Goal: Information Seeking & Learning: Learn about a topic

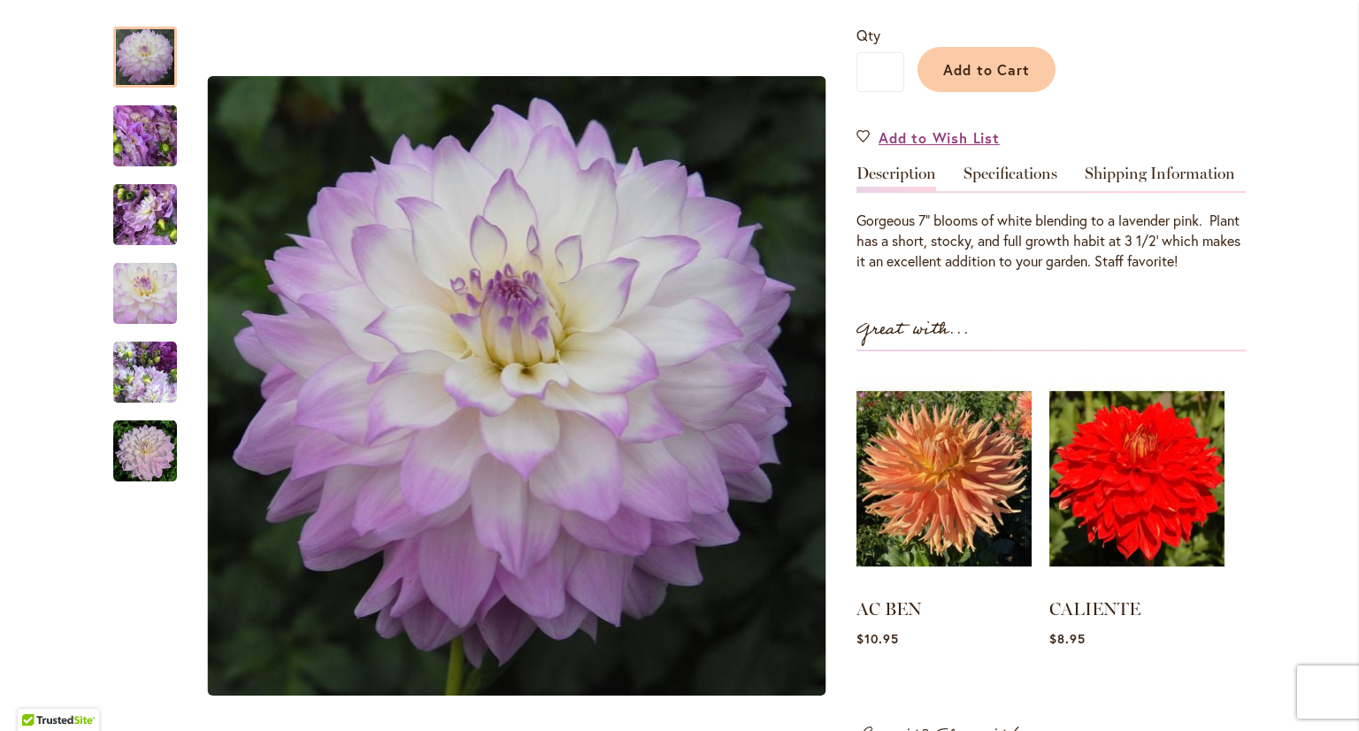
scroll to position [265, 0]
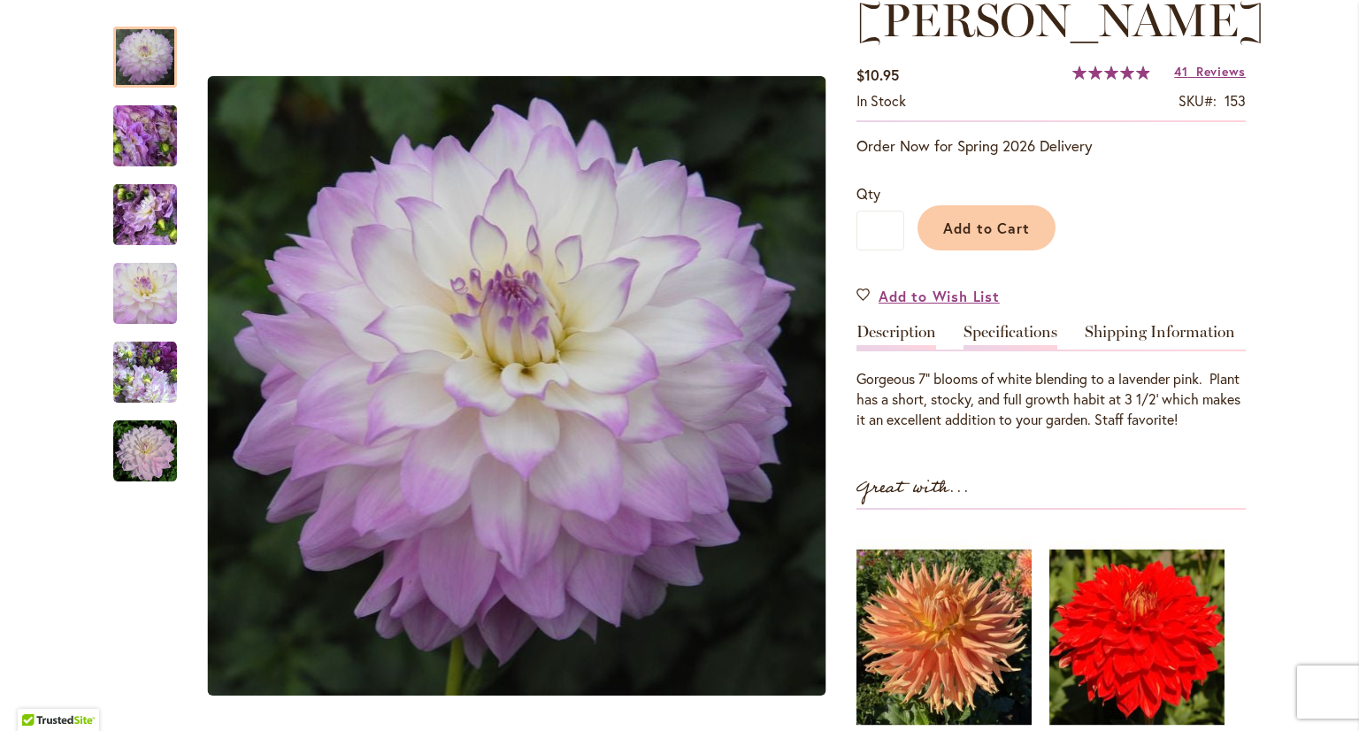
type input "**********"
click at [1016, 349] on link "Specifications" at bounding box center [1011, 337] width 94 height 26
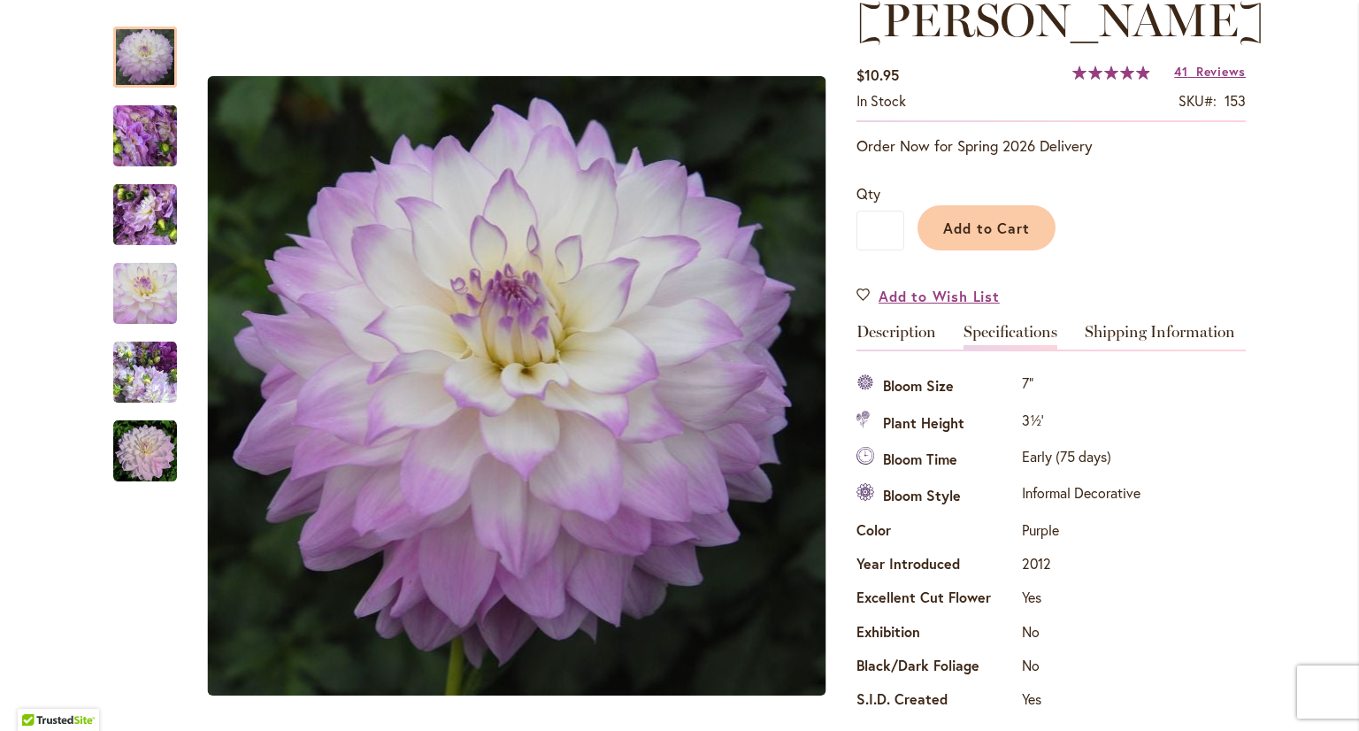
scroll to position [641, 0]
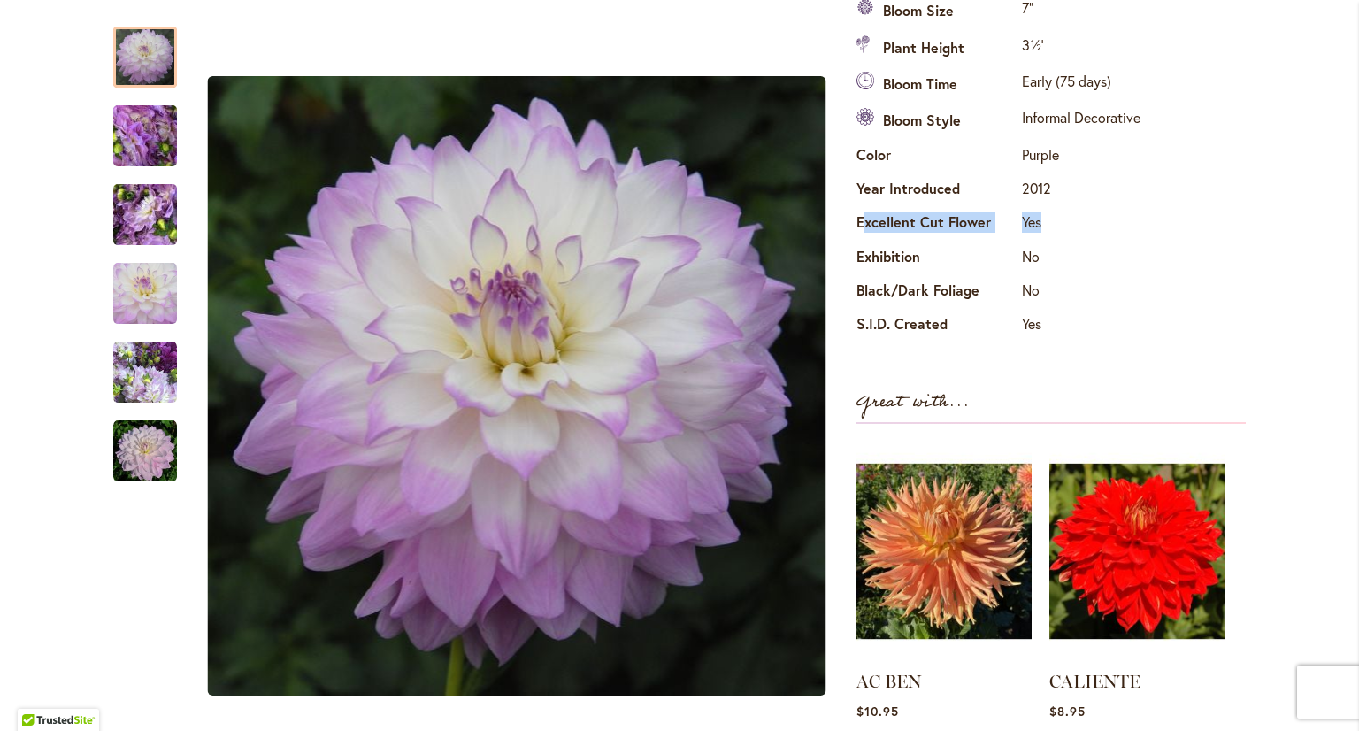
drag, startPoint x: 1039, startPoint y: 276, endPoint x: 855, endPoint y: 273, distance: 184.1
click at [856, 242] on tr "Excellent Cut Flower Yes" at bounding box center [1000, 225] width 288 height 34
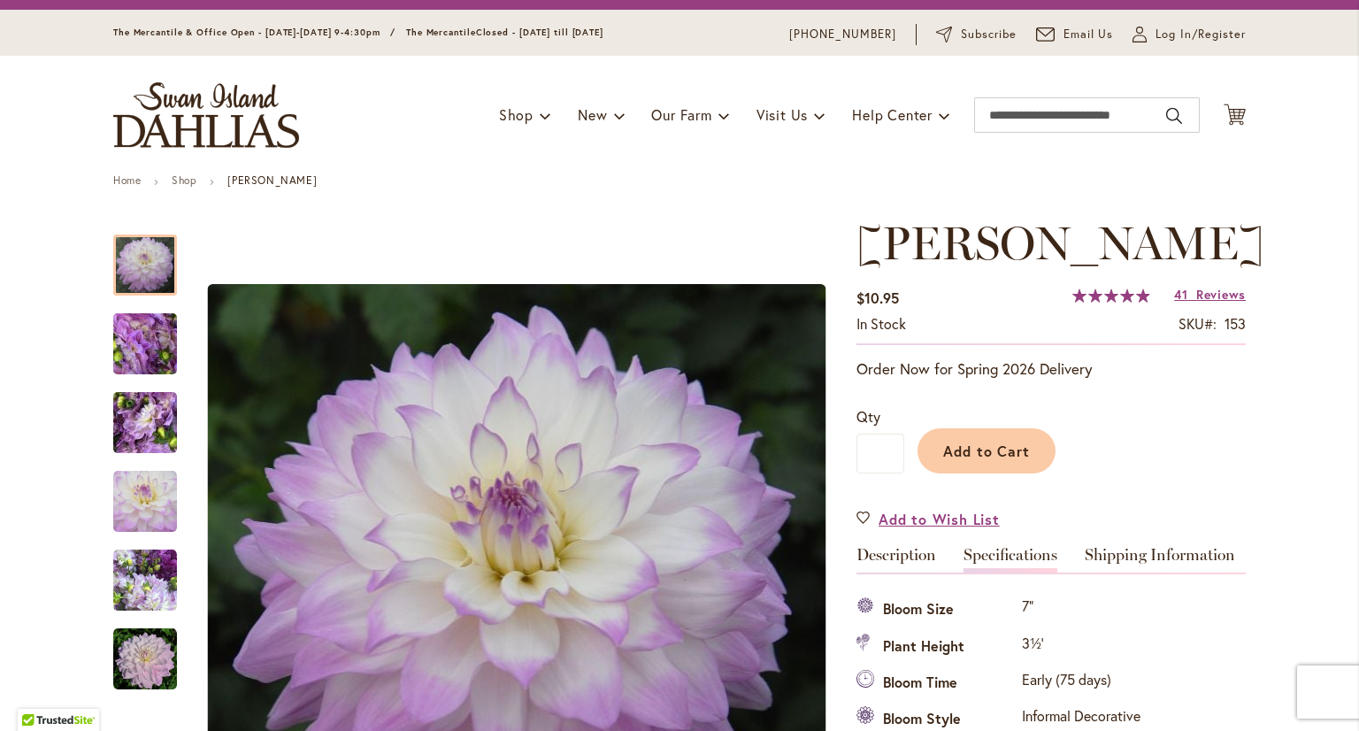
scroll to position [0, 0]
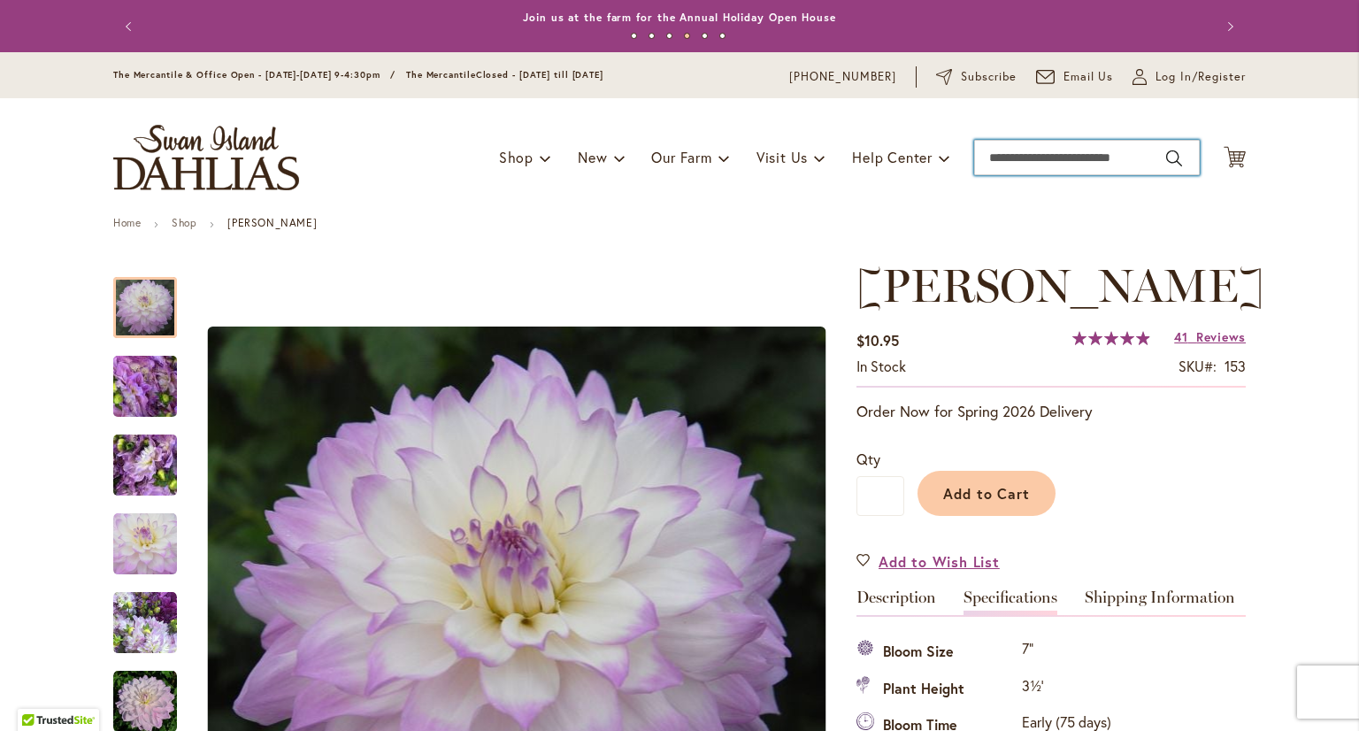
click at [1061, 159] on input "Search" at bounding box center [1087, 157] width 226 height 35
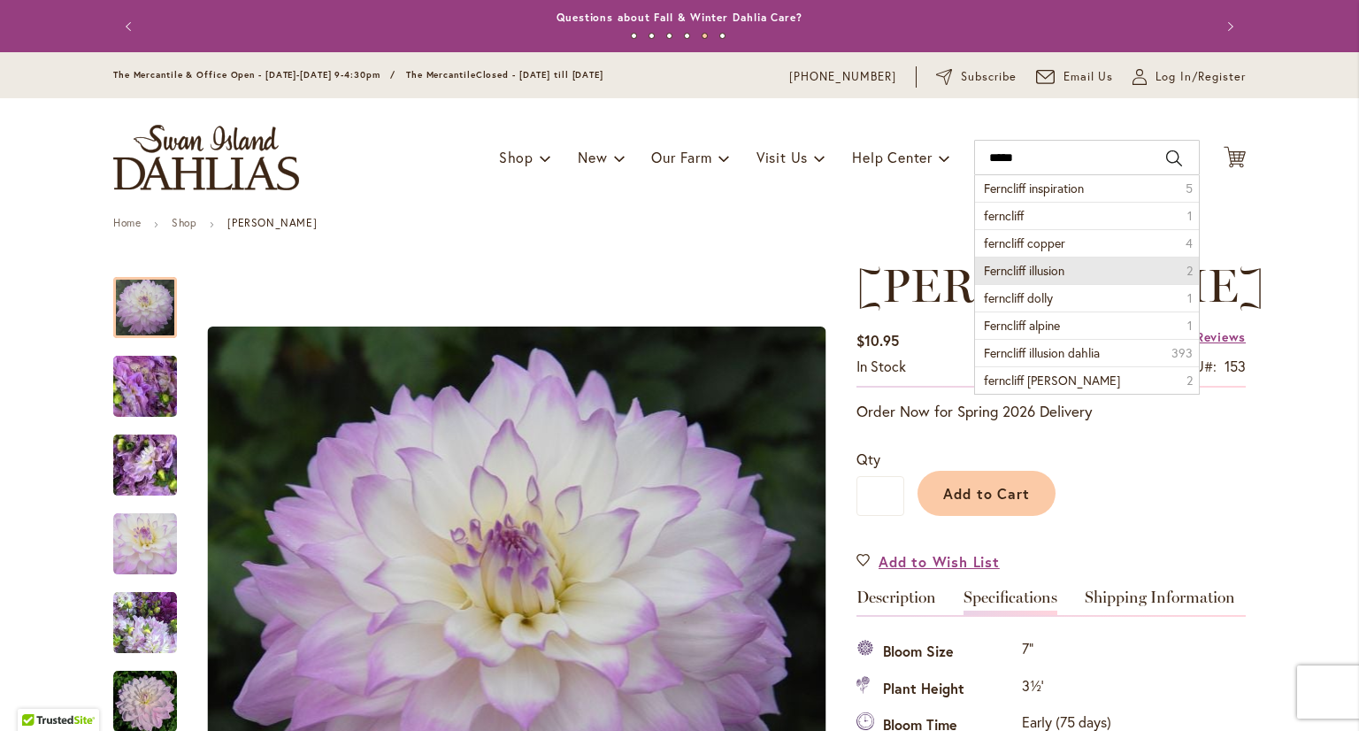
click at [1069, 280] on li "Ferncliff illusion 2" at bounding box center [1087, 270] width 224 height 27
type input "**********"
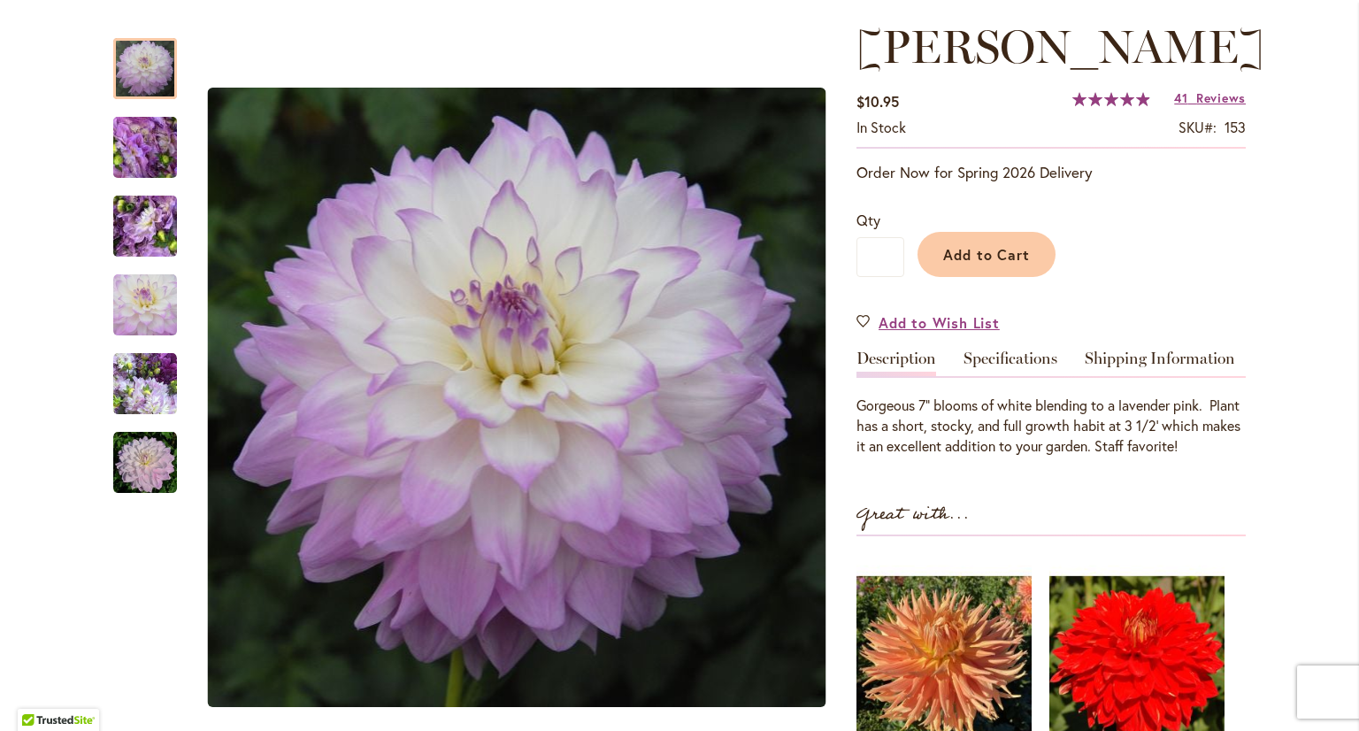
scroll to position [265, 0]
